Goal: Task Accomplishment & Management: Use online tool/utility

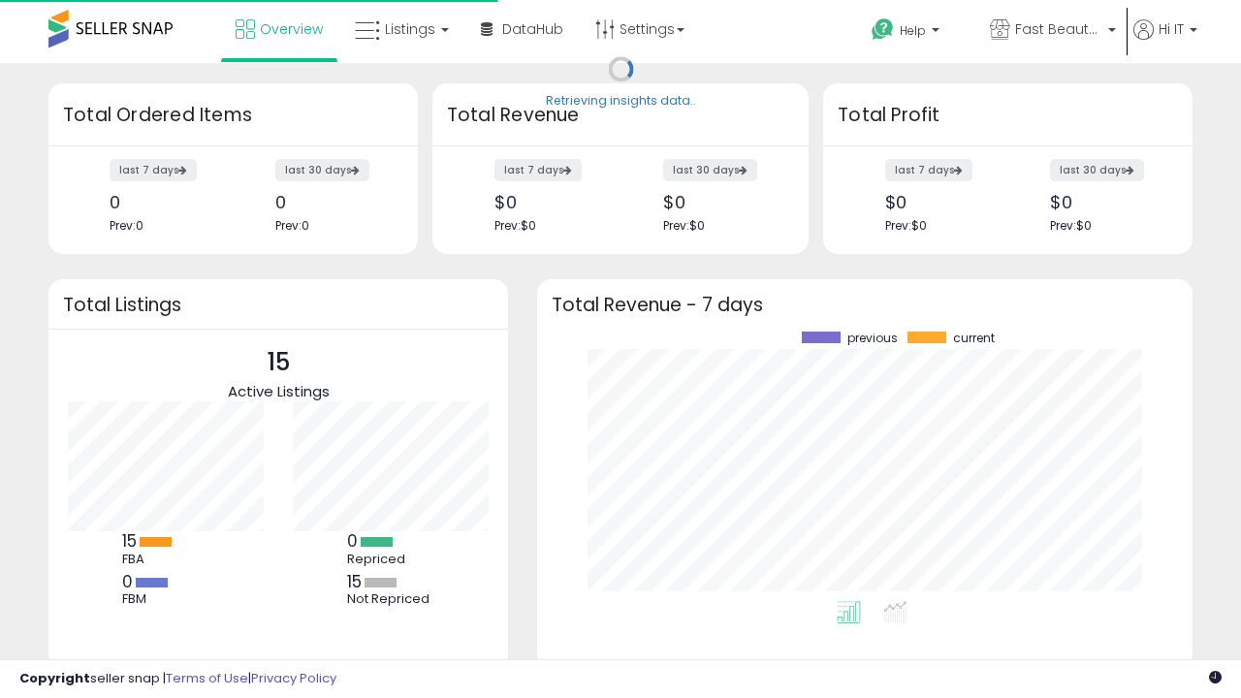
scroll to position [270, 617]
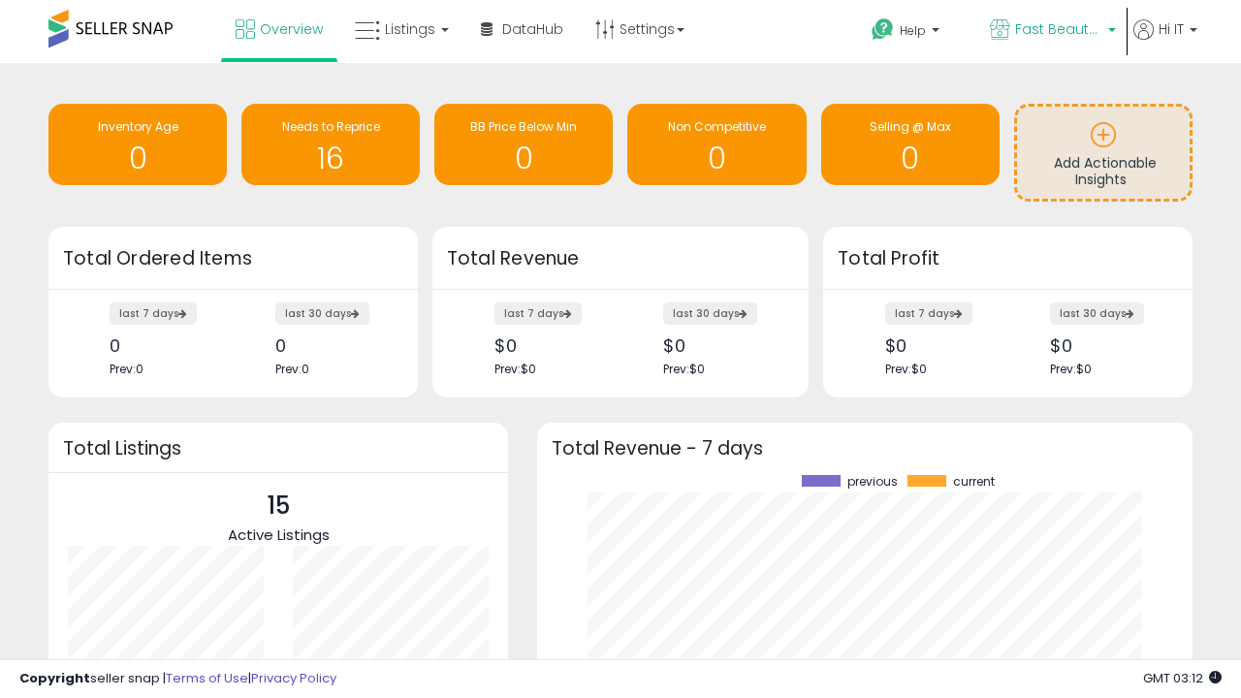
click at [1051, 31] on span "Fast Beauty ([GEOGRAPHIC_DATA])" at bounding box center [1058, 28] width 87 height 19
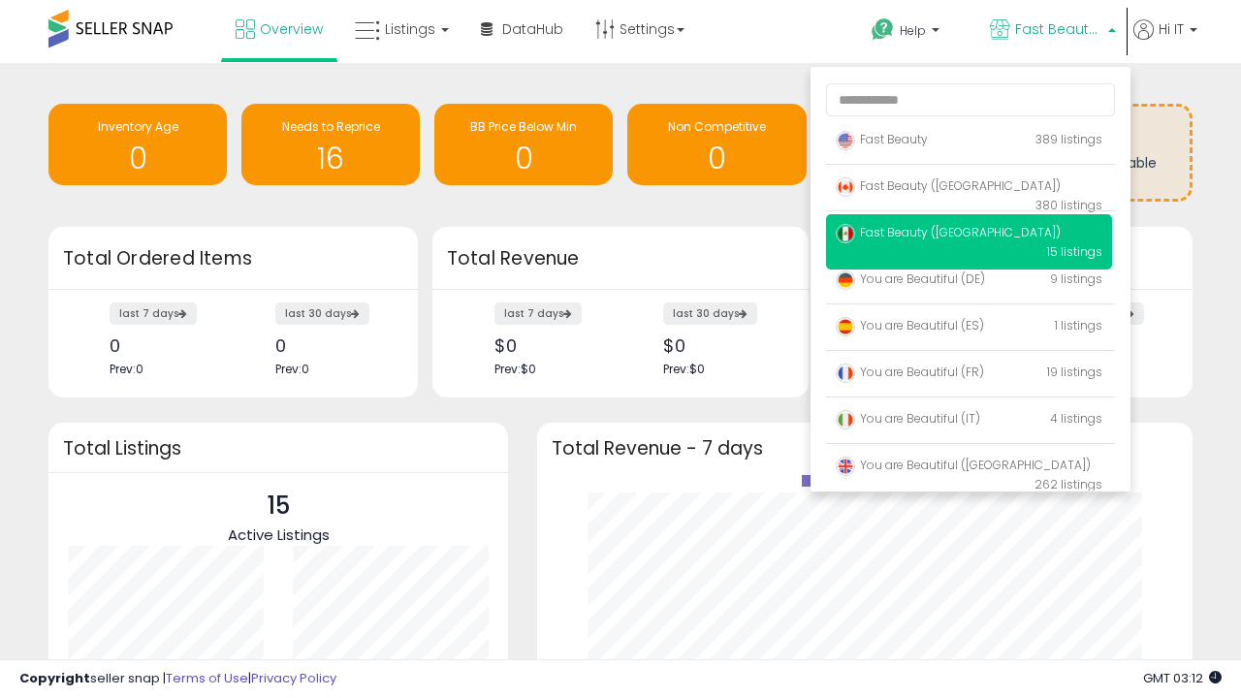
click at [969, 468] on span "You are Beautiful ([GEOGRAPHIC_DATA])" at bounding box center [963, 465] width 255 height 16
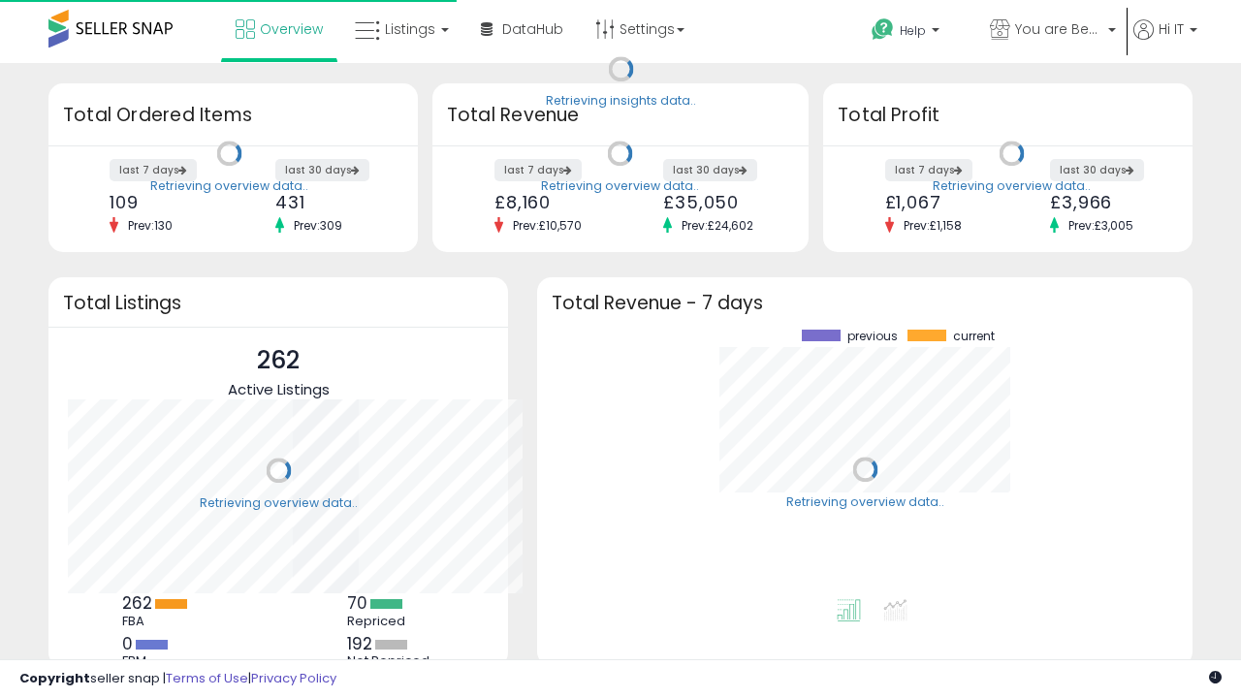
scroll to position [270, 617]
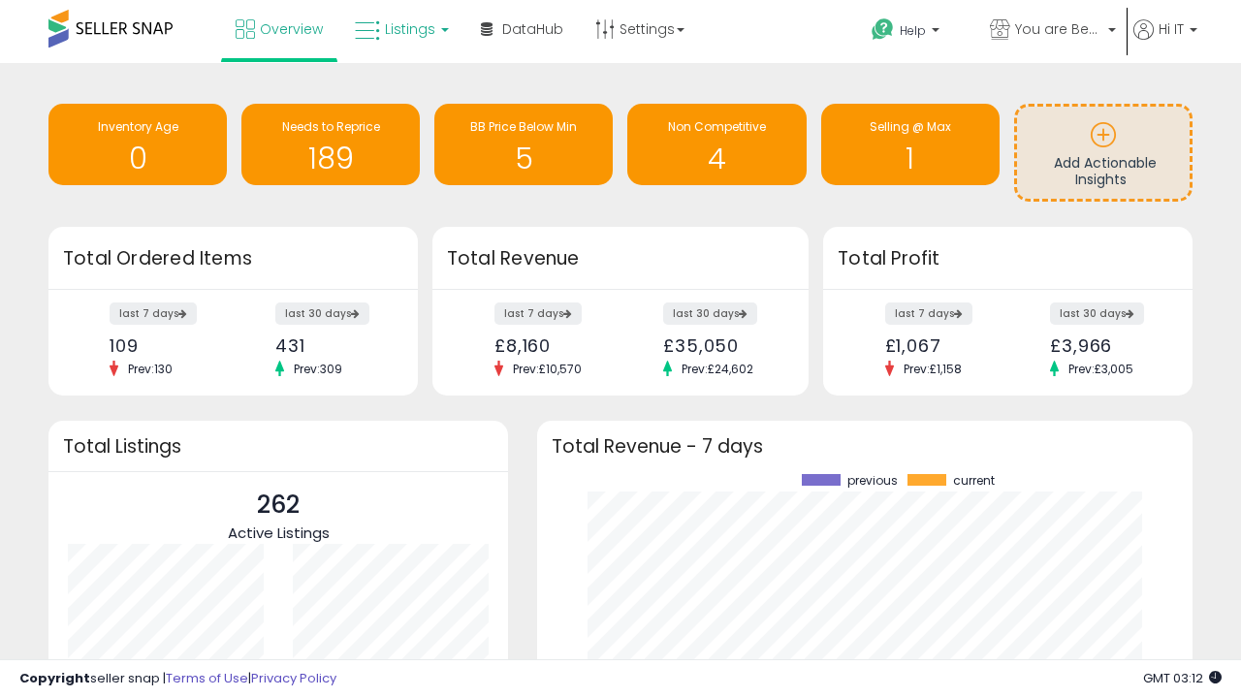
click at [399, 29] on span "Listings" at bounding box center [410, 28] width 50 height 19
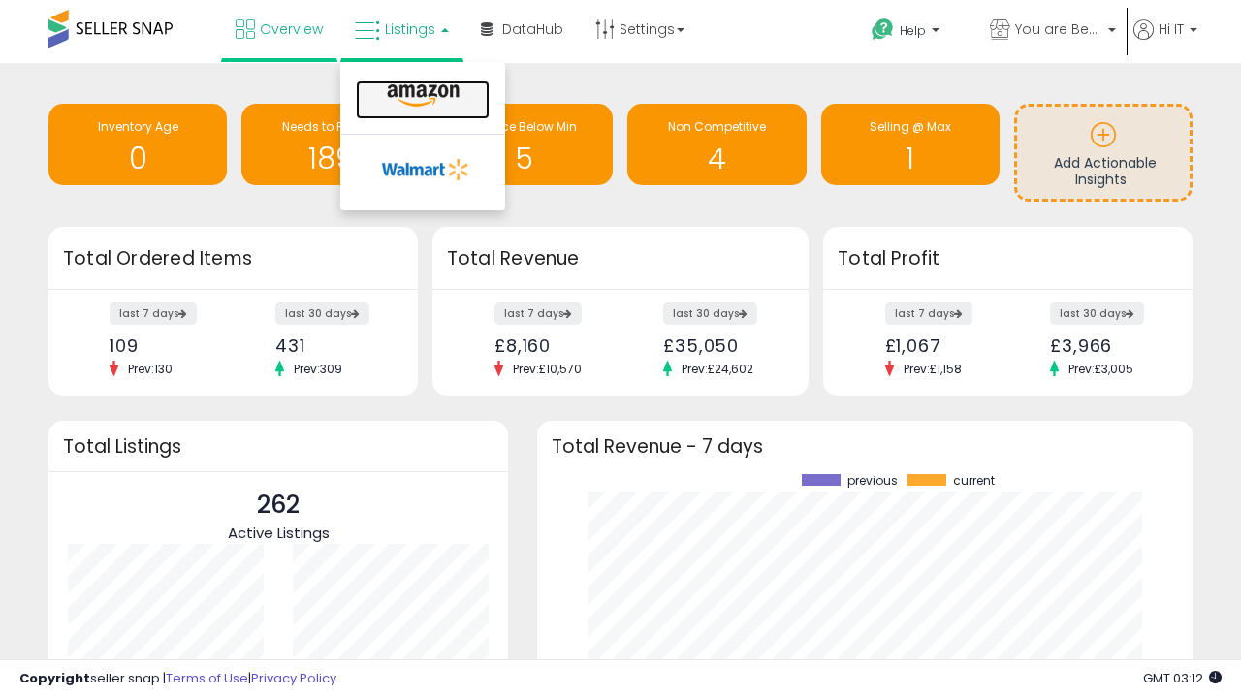
click at [421, 96] on icon at bounding box center [423, 95] width 84 height 25
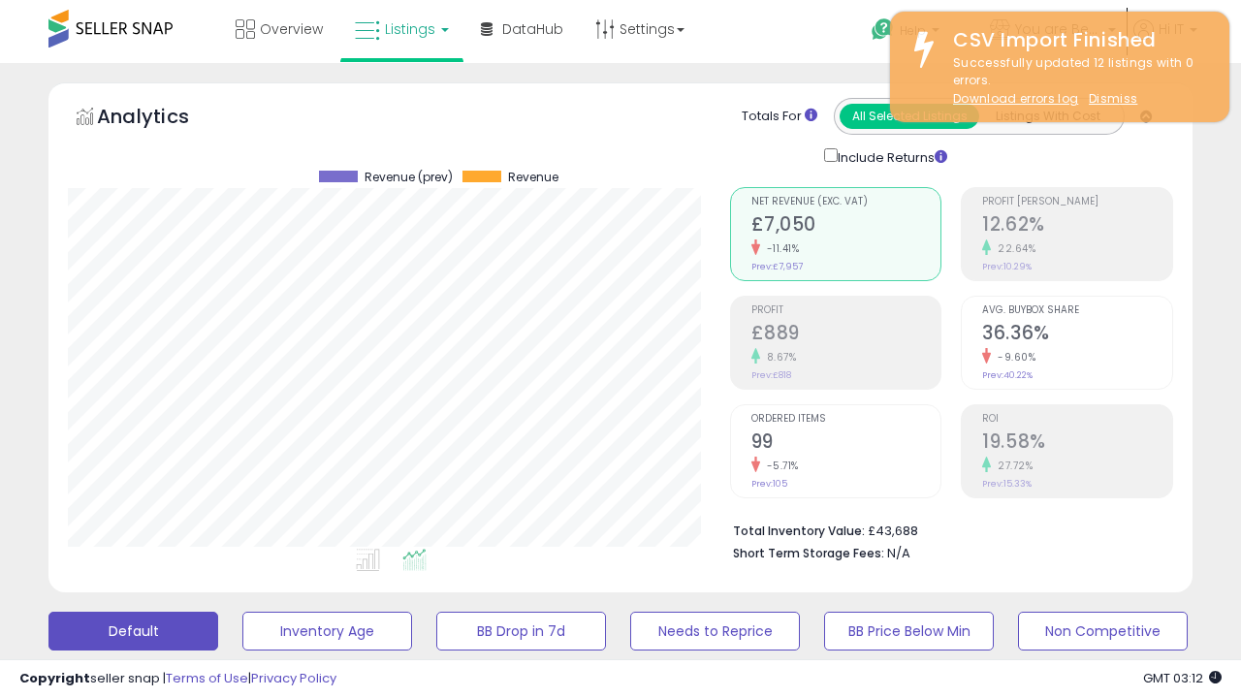
scroll to position [398, 661]
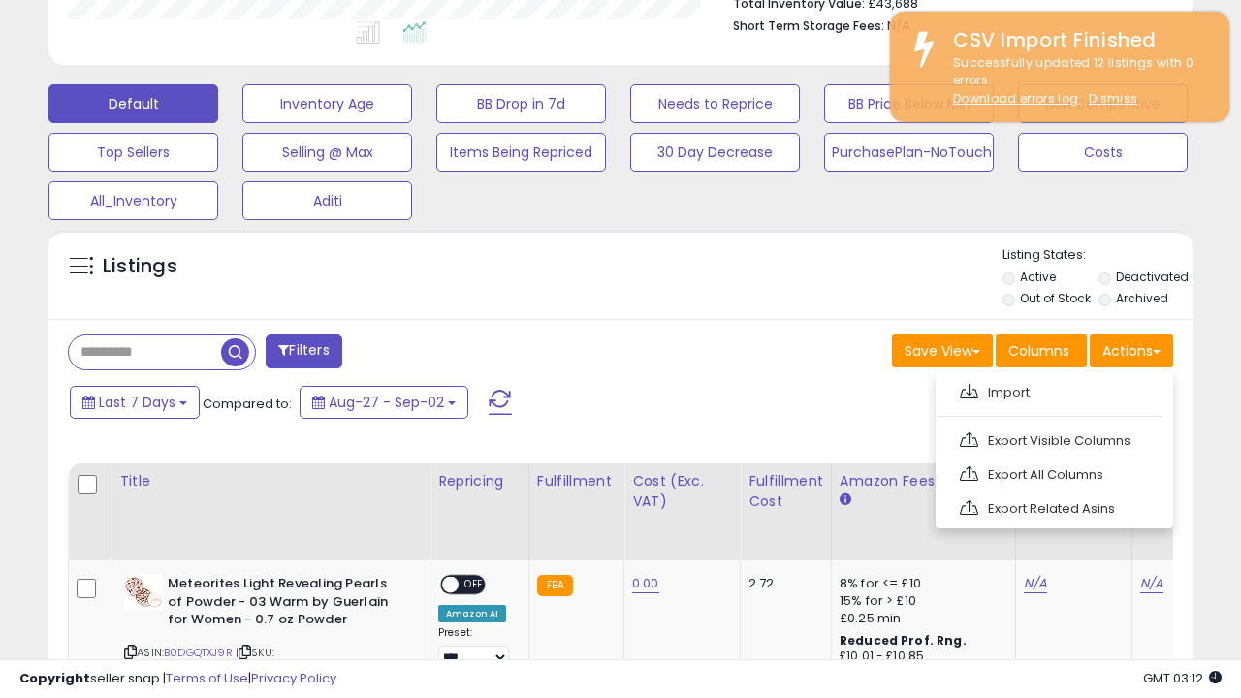
click at [969, 389] on span at bounding box center [969, 391] width 18 height 15
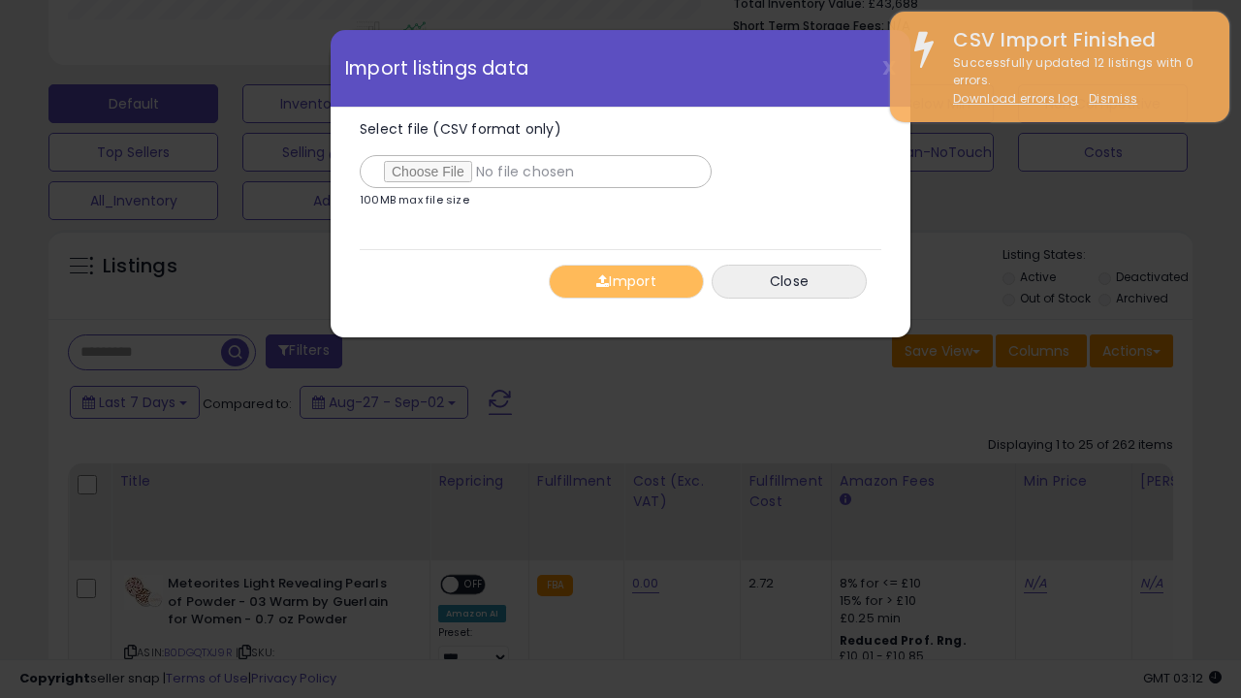
type input "**********"
click at [625, 281] on button "Import" at bounding box center [626, 282] width 155 height 34
